Goal: Check status

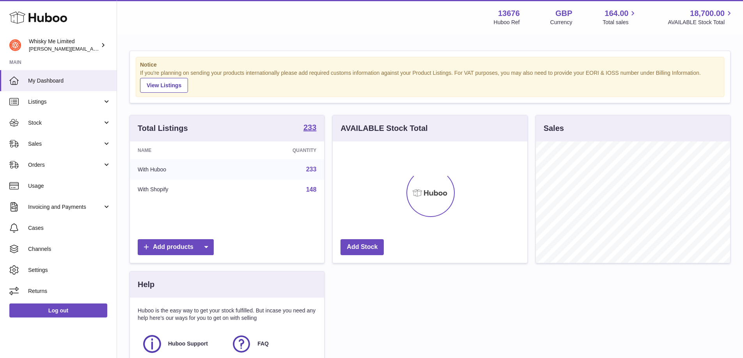
scroll to position [122, 195]
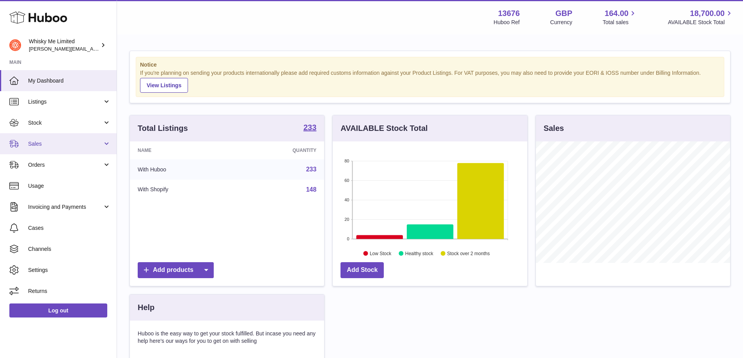
click at [65, 147] on span "Sales" at bounding box center [65, 143] width 74 height 7
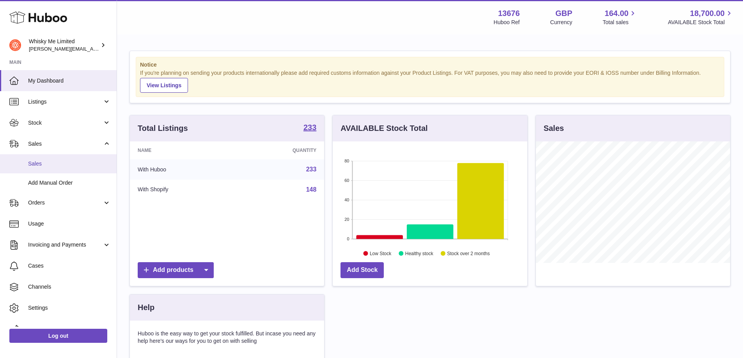
click at [60, 161] on span "Sales" at bounding box center [69, 163] width 83 height 7
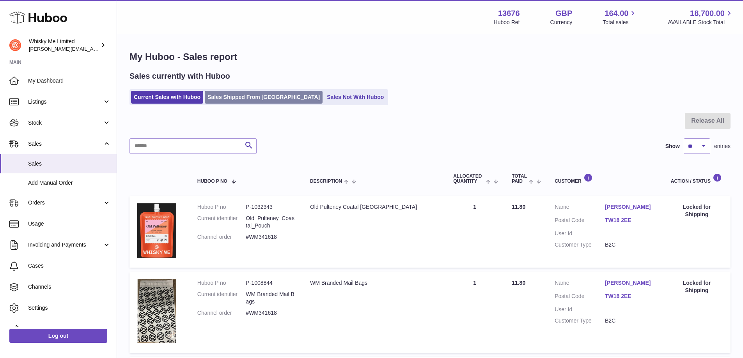
click at [229, 94] on link "Sales Shipped From [GEOGRAPHIC_DATA]" at bounding box center [264, 97] width 118 height 13
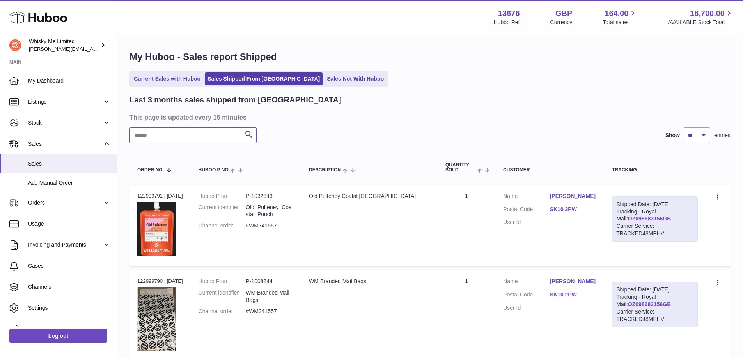
click at [192, 137] on input "text" at bounding box center [192, 136] width 127 height 16
paste input "********"
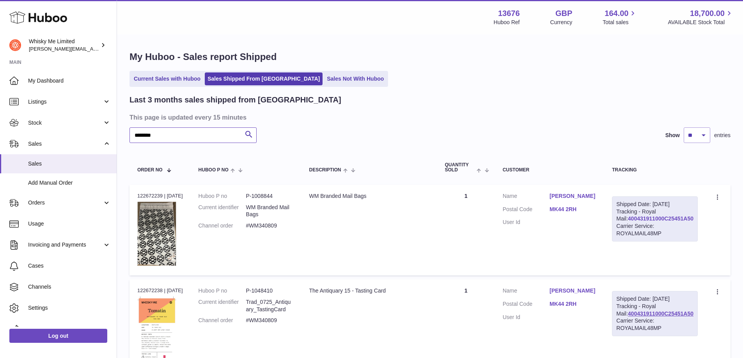
type input "********"
click at [658, 222] on link "400431911000C25451A50" at bounding box center [661, 219] width 66 height 6
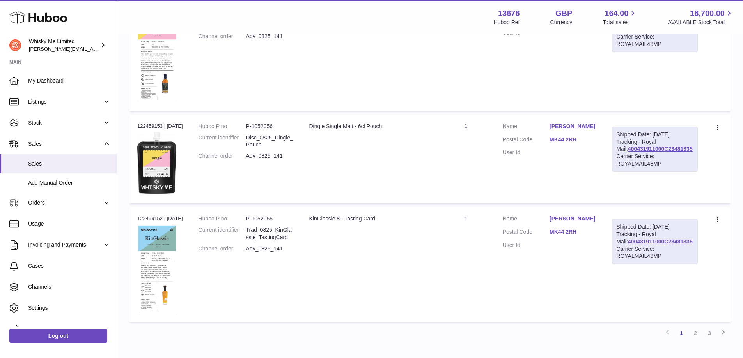
scroll to position [783, 0]
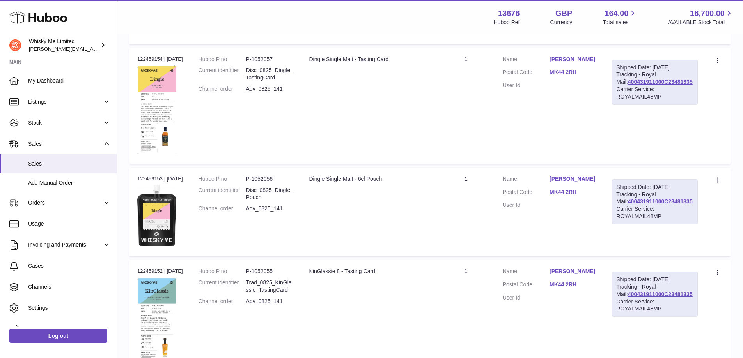
click at [637, 205] on link "400431911000C23481335" at bounding box center [660, 201] width 65 height 6
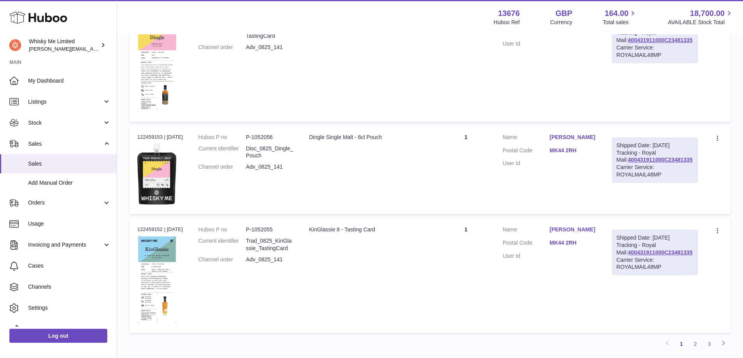
scroll to position [900, 0]
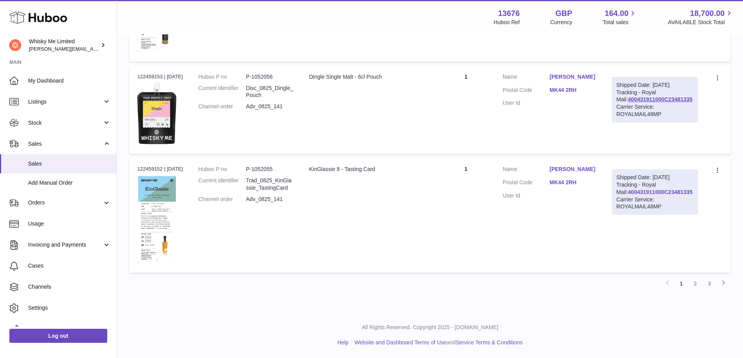
drag, startPoint x: 694, startPoint y: 202, endPoint x: 629, endPoint y: 202, distance: 65.1
click at [629, 202] on div "Shipped Date: 8th Aug 2025 Tracking - Royal Mail: 400431911000C23481335 Carrier…" at bounding box center [655, 192] width 86 height 45
copy link "400431911000C23481335"
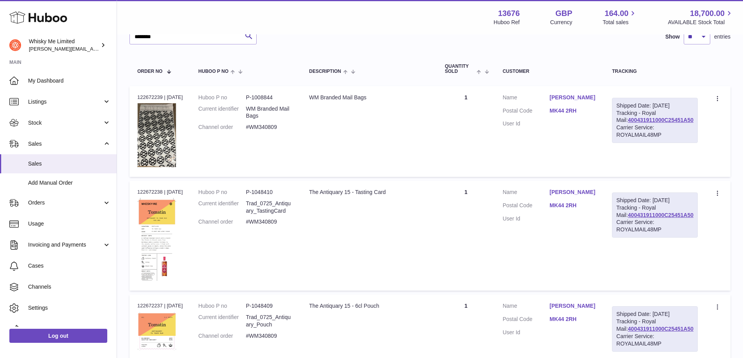
scroll to position [156, 0]
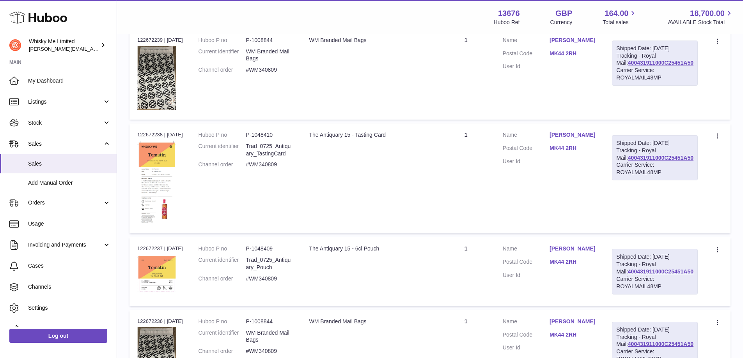
click at [699, 165] on td "Shipped Date: 11th Aug 2025 Tracking - Royal Mail: 400431911000C25451A50 Carrie…" at bounding box center [654, 179] width 101 height 110
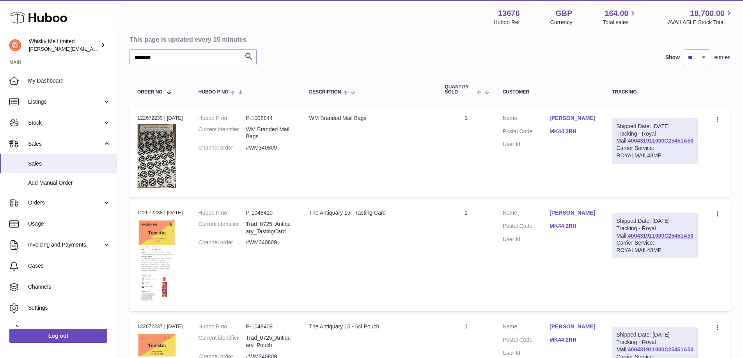
scroll to position [117, 0]
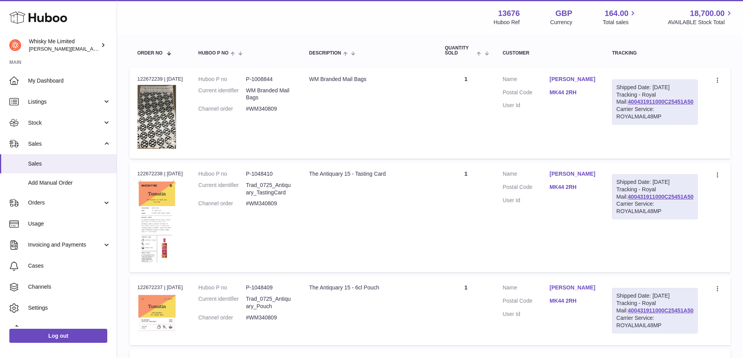
drag, startPoint x: 700, startPoint y: 204, endPoint x: 627, endPoint y: 207, distance: 72.2
click at [627, 207] on td "Shipped Date: 11th Aug 2025 Tracking - Royal Mail: 400431911000C25451A50 Carrie…" at bounding box center [654, 218] width 101 height 110
copy link "400431911000C25451A50"
